Goal: Book appointment/travel/reservation

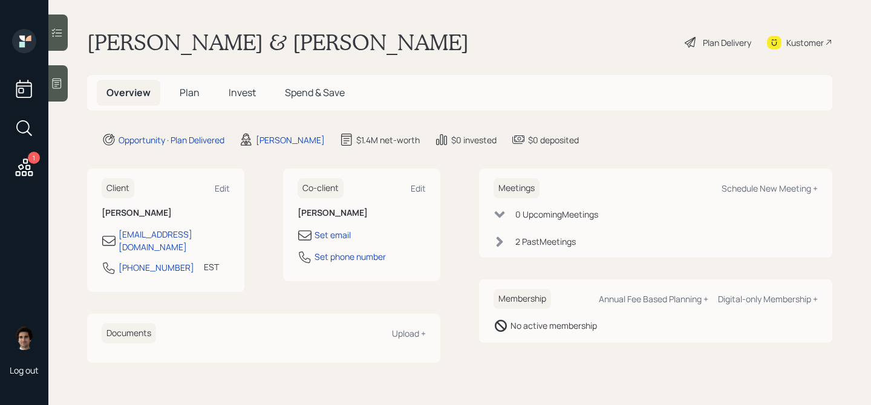
click at [183, 100] on h5 "Plan" at bounding box center [189, 93] width 39 height 26
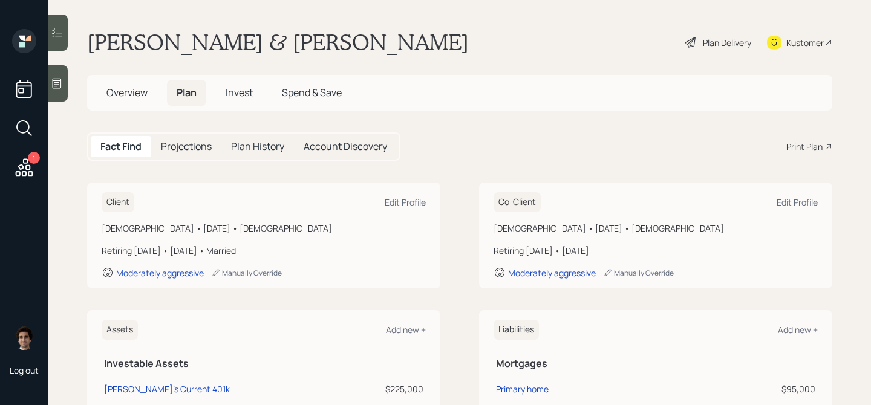
click at [136, 100] on h5 "Overview" at bounding box center [127, 93] width 60 height 26
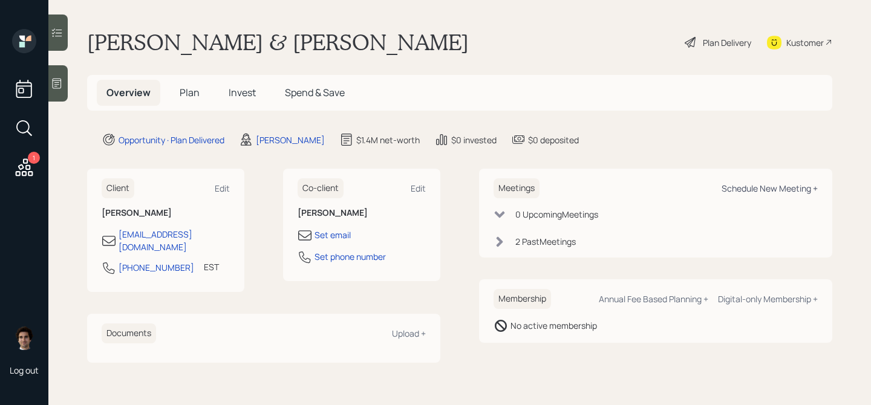
click at [752, 183] on div "Schedule New Meeting +" at bounding box center [769, 188] width 96 height 11
select select "59554aeb-d739-4552-90b9-0d27d70b4bf7"
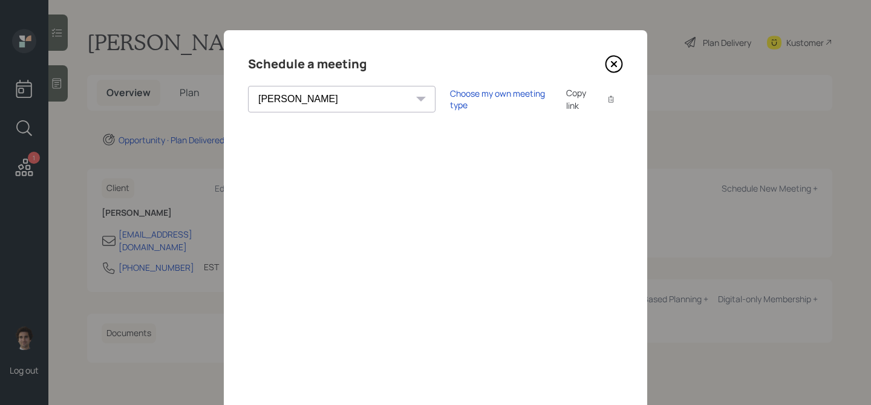
scroll to position [139, 0]
